Goal: Task Accomplishment & Management: Manage account settings

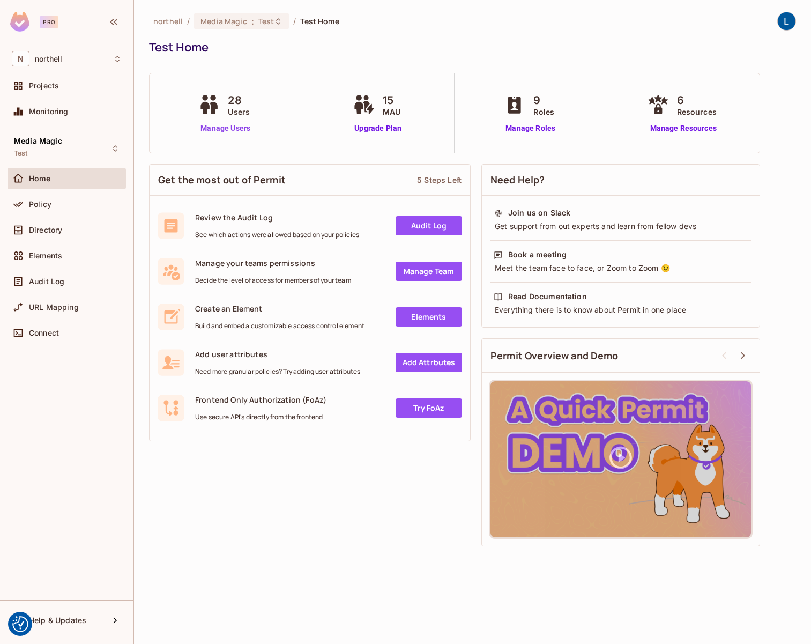
click at [236, 129] on link "Manage Users" at bounding box center [226, 128] width 60 height 11
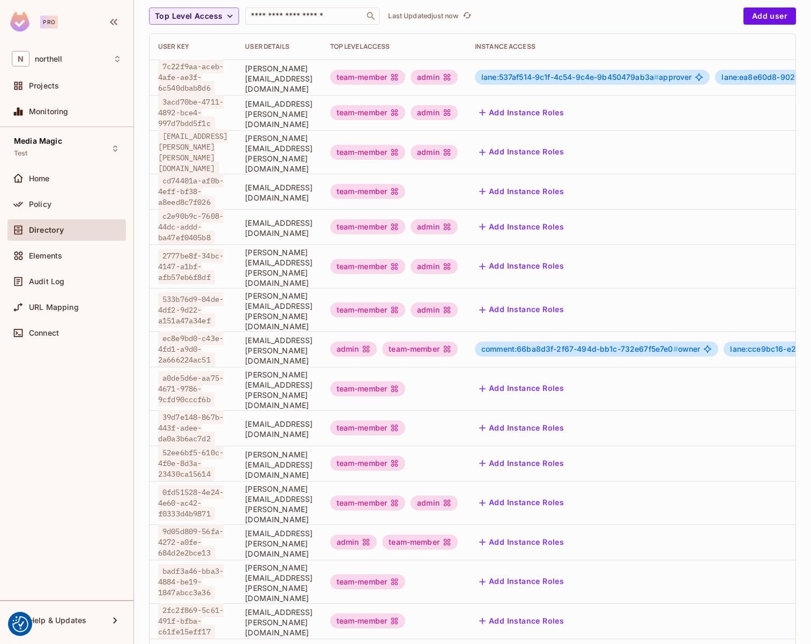
scroll to position [105, 0]
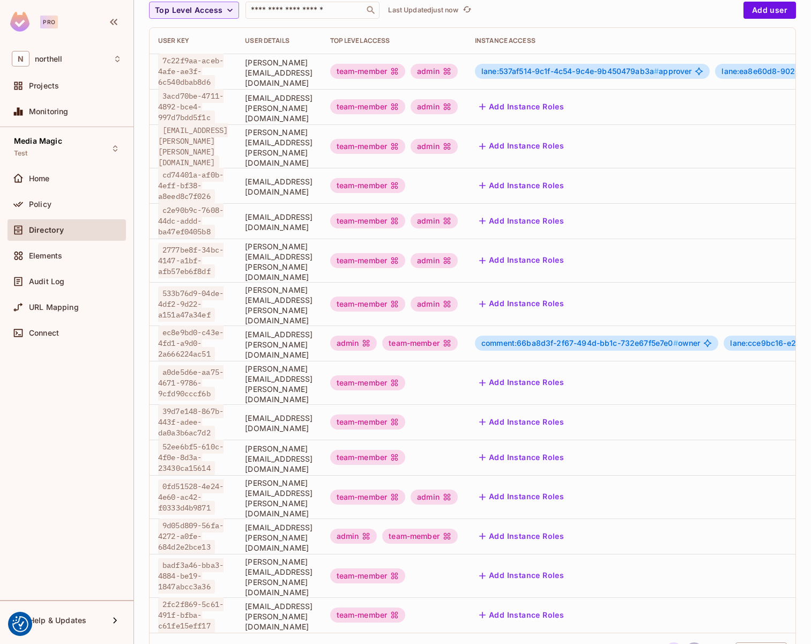
click at [690, 642] on button "2" at bounding box center [694, 650] width 17 height 17
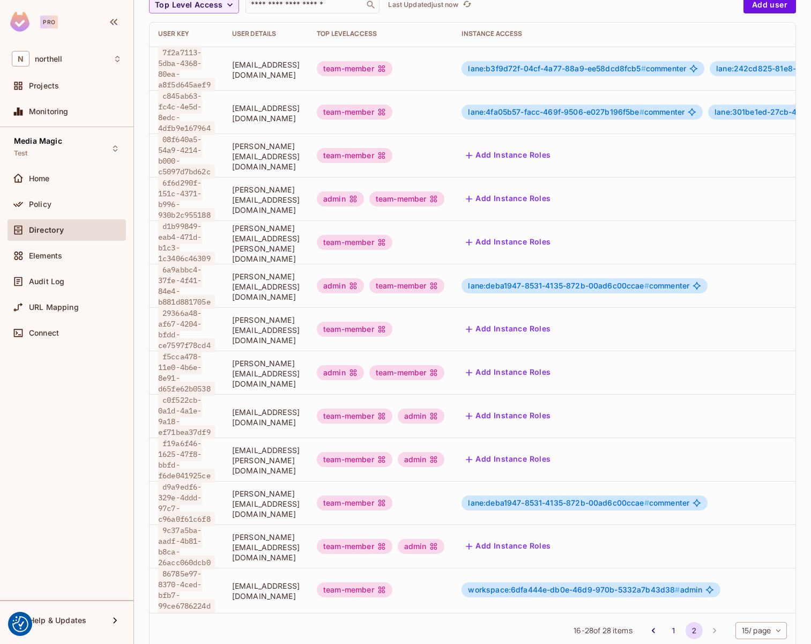
scroll to position [110, 0]
click at [666, 622] on button "1" at bounding box center [673, 630] width 17 height 17
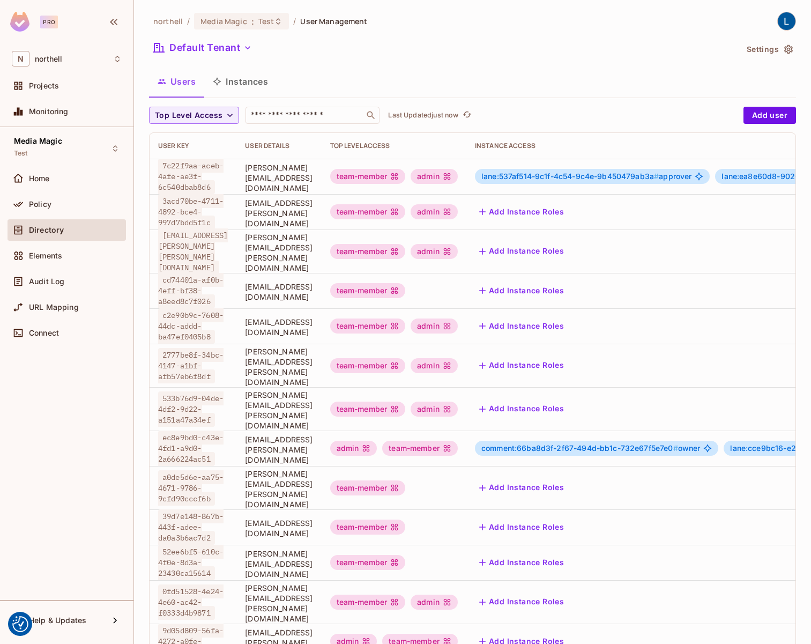
scroll to position [105, 0]
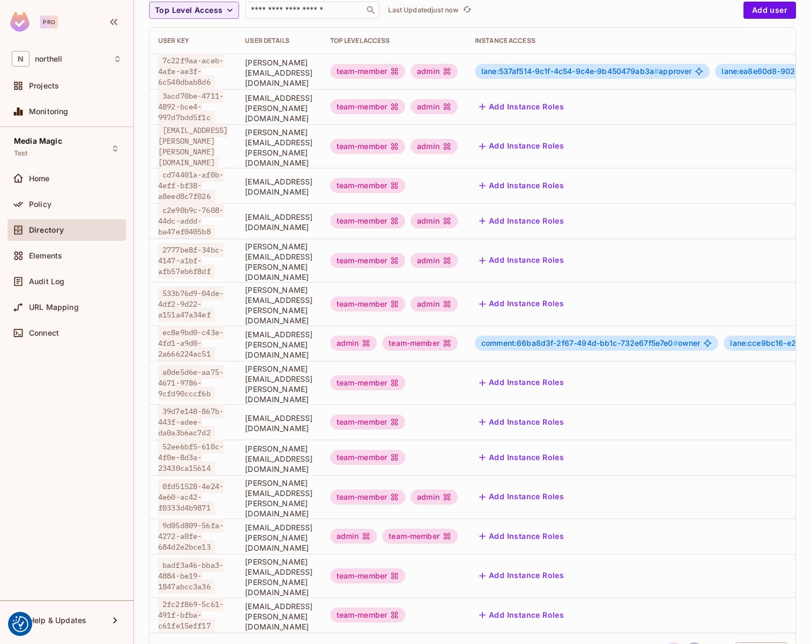
click at [692, 642] on button "2" at bounding box center [694, 650] width 17 height 17
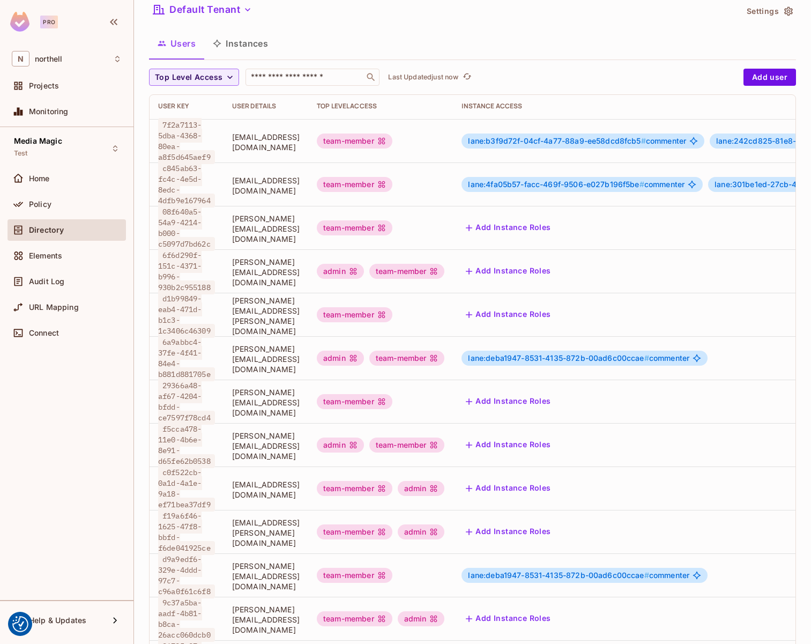
scroll to position [110, 0]
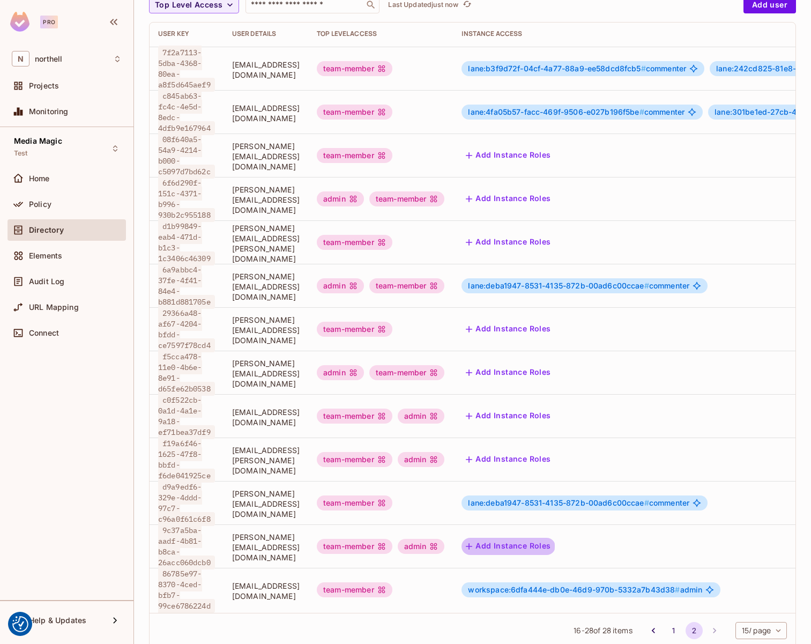
click at [555, 538] on button "Add Instance Roles" at bounding box center [508, 546] width 93 height 17
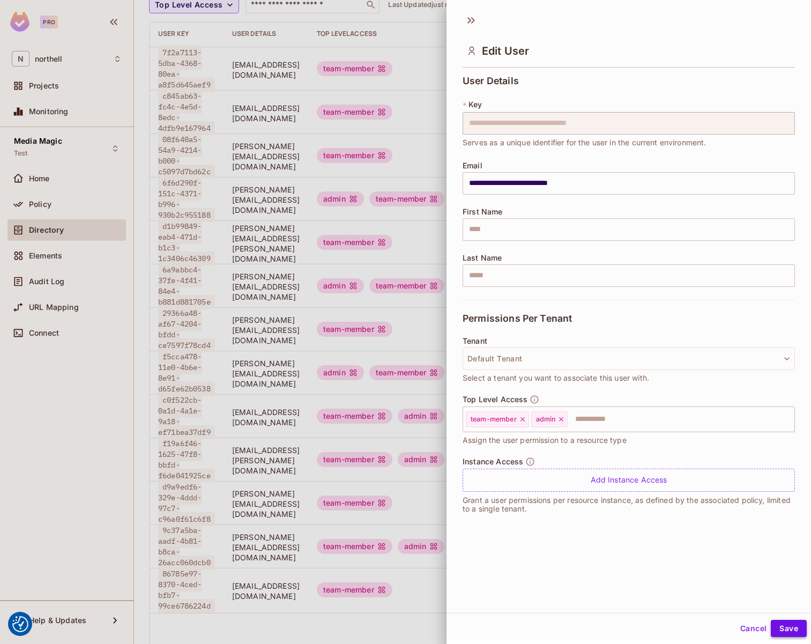
click at [780, 625] on button "Save" at bounding box center [789, 628] width 36 height 17
